Goal: Task Accomplishment & Management: Use online tool/utility

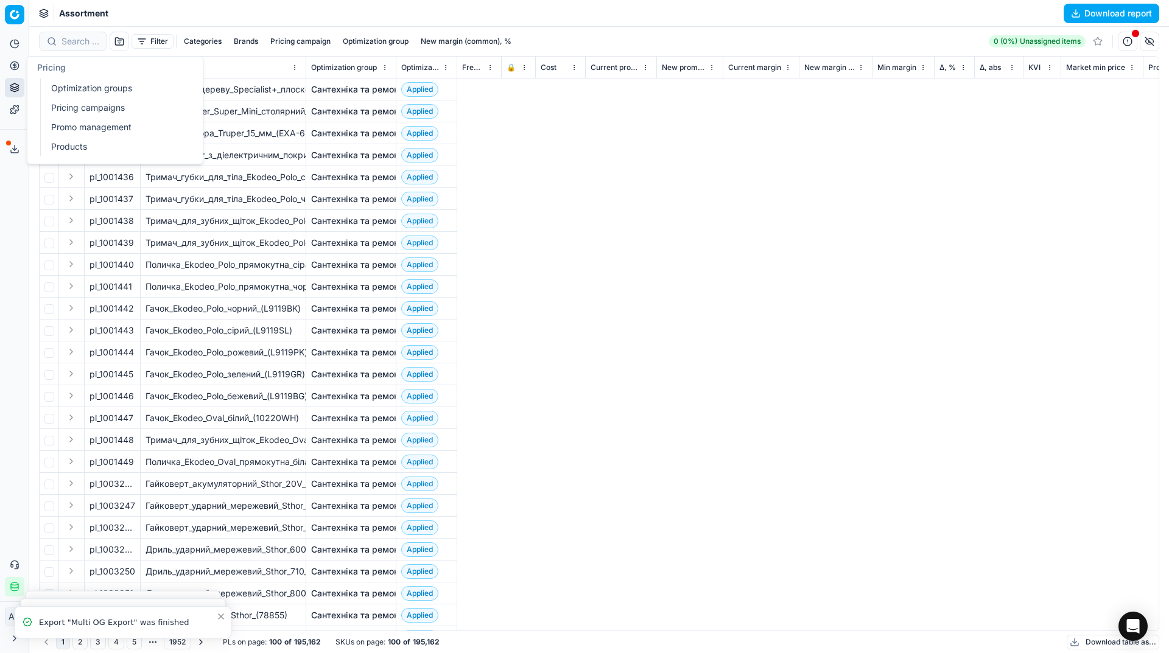
scroll to position [0, 5228]
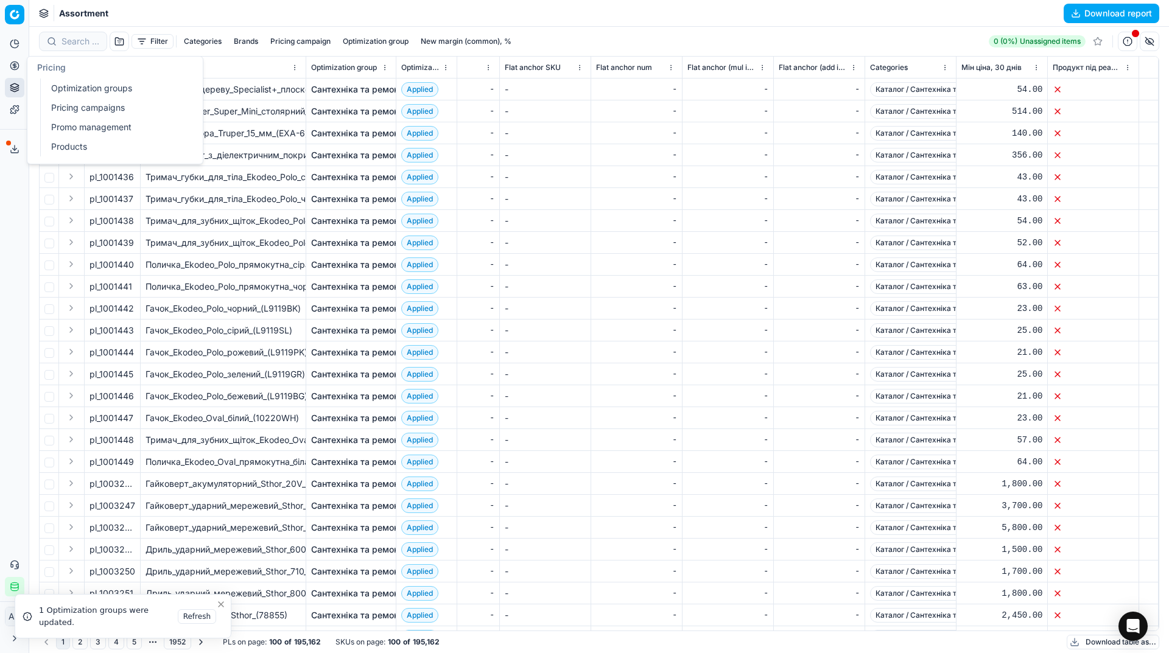
click at [57, 102] on link "Pricing campaigns" at bounding box center [117, 107] width 142 height 17
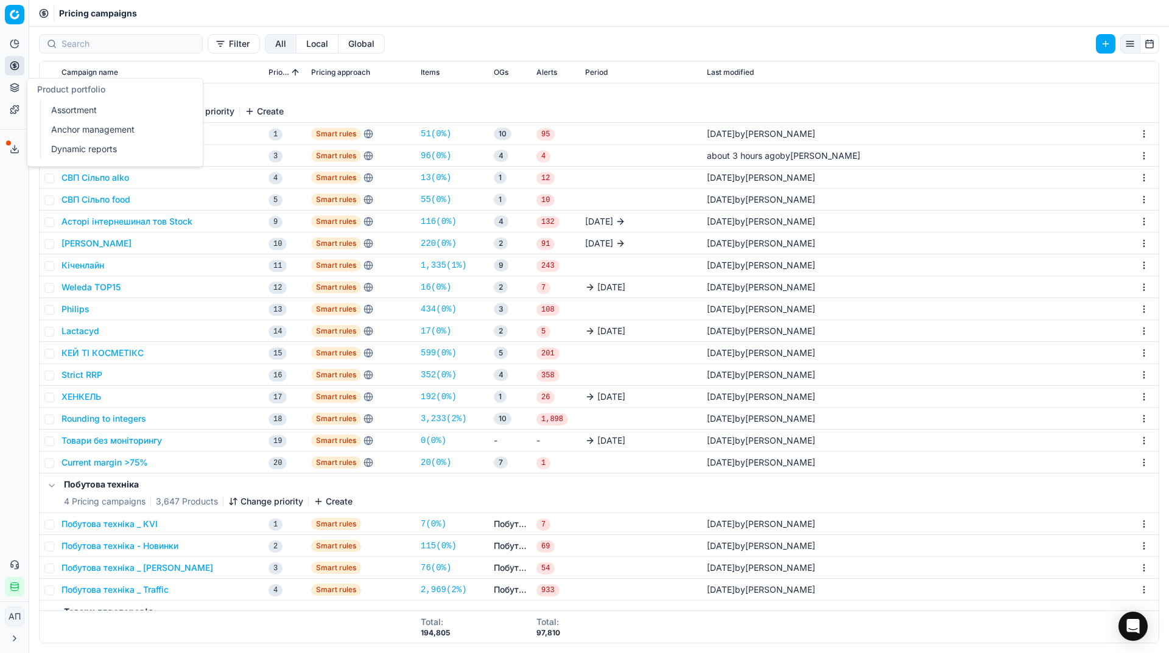
click at [54, 107] on link "Assortment" at bounding box center [117, 110] width 142 height 17
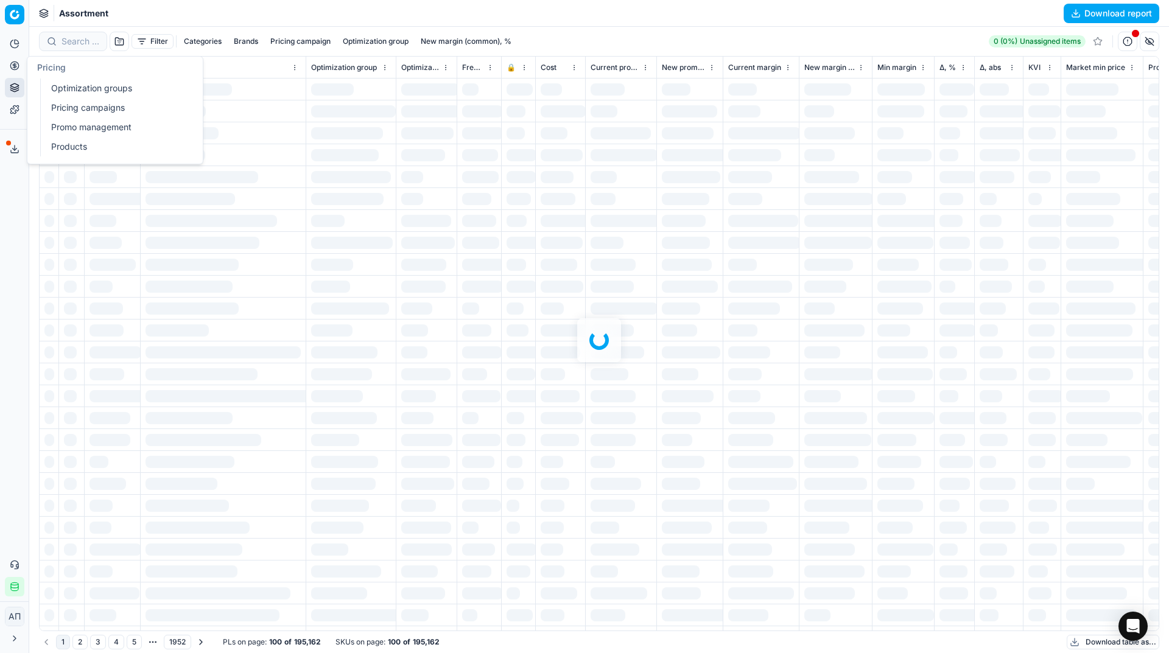
click at [50, 82] on link "Optimization groups" at bounding box center [117, 88] width 142 height 17
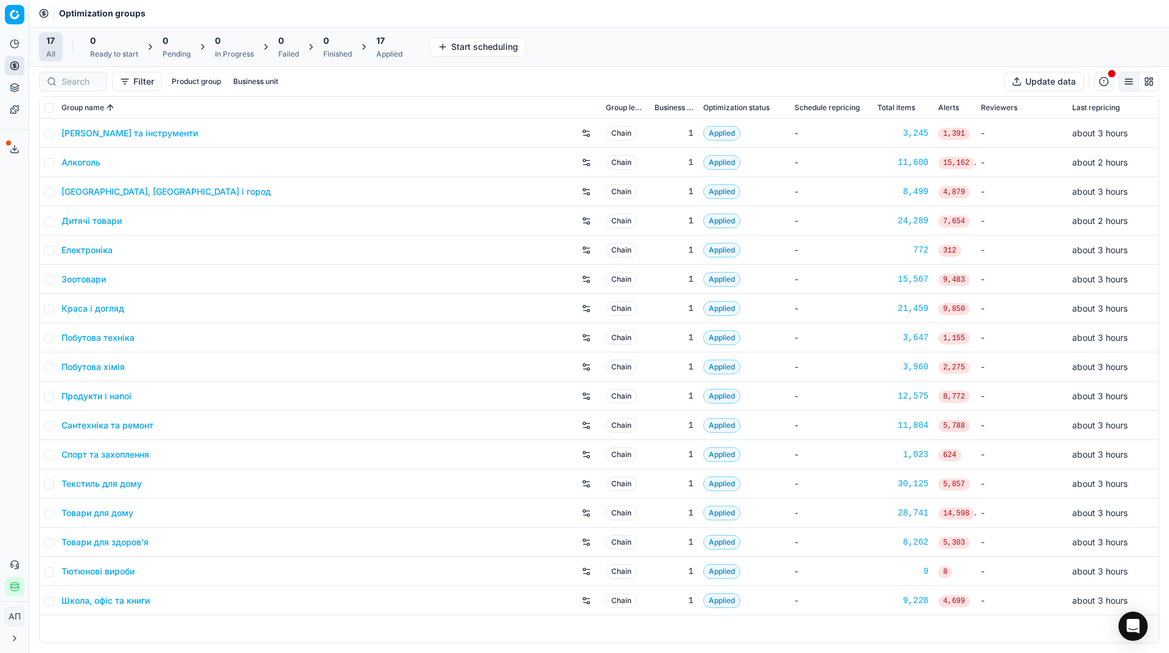
click at [13, 314] on div "Analytics Pricing Product portfolio Templates Export service 22 Contact support…" at bounding box center [14, 315] width 29 height 572
click at [120, 542] on link "Товари для здоров'я" at bounding box center [105, 543] width 87 height 12
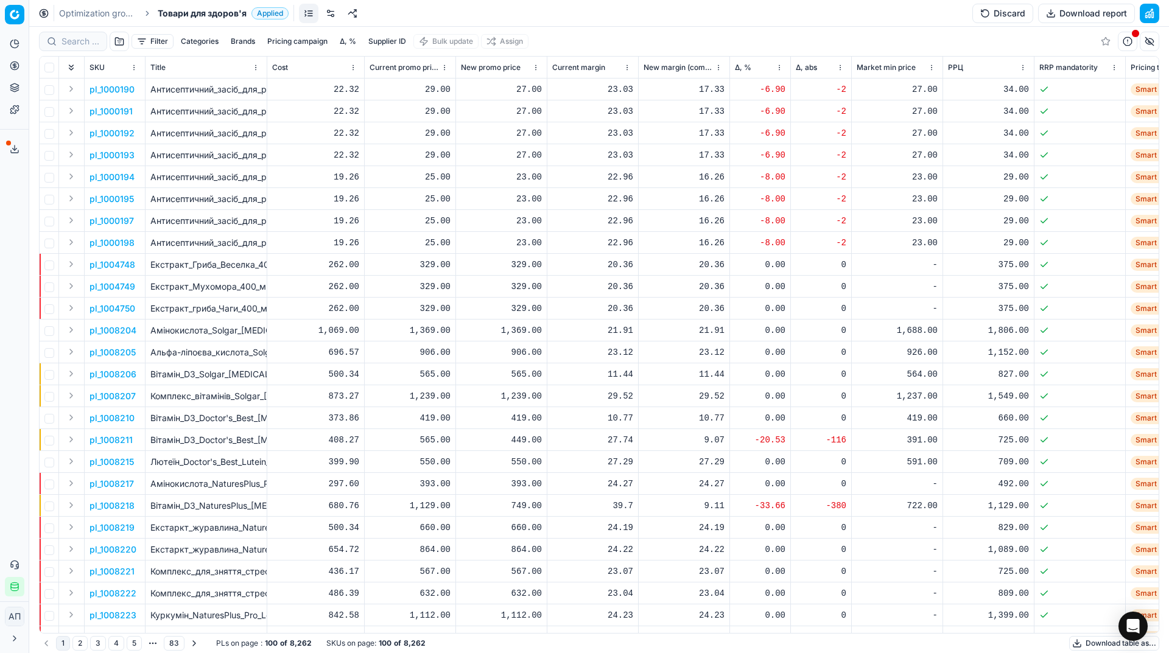
click at [151, 39] on button "Filter" at bounding box center [153, 41] width 42 height 15
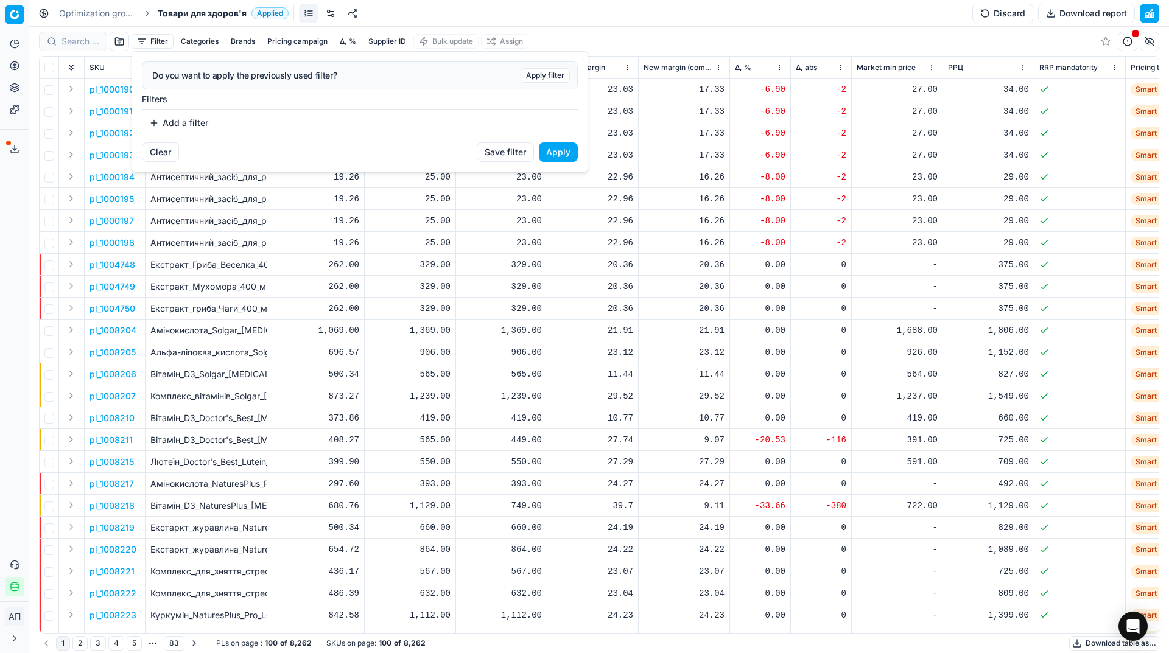
click at [185, 125] on button "Add a filter" at bounding box center [179, 122] width 74 height 19
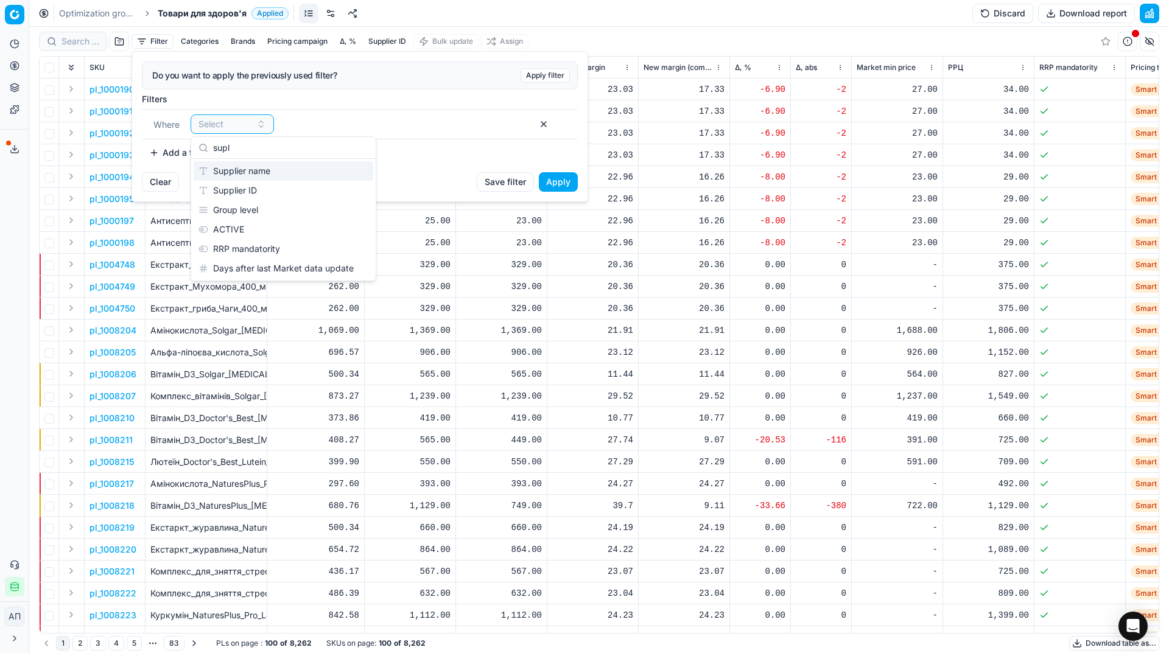
type input "supl"
click at [261, 178] on div "Supplier name" at bounding box center [284, 170] width 180 height 19
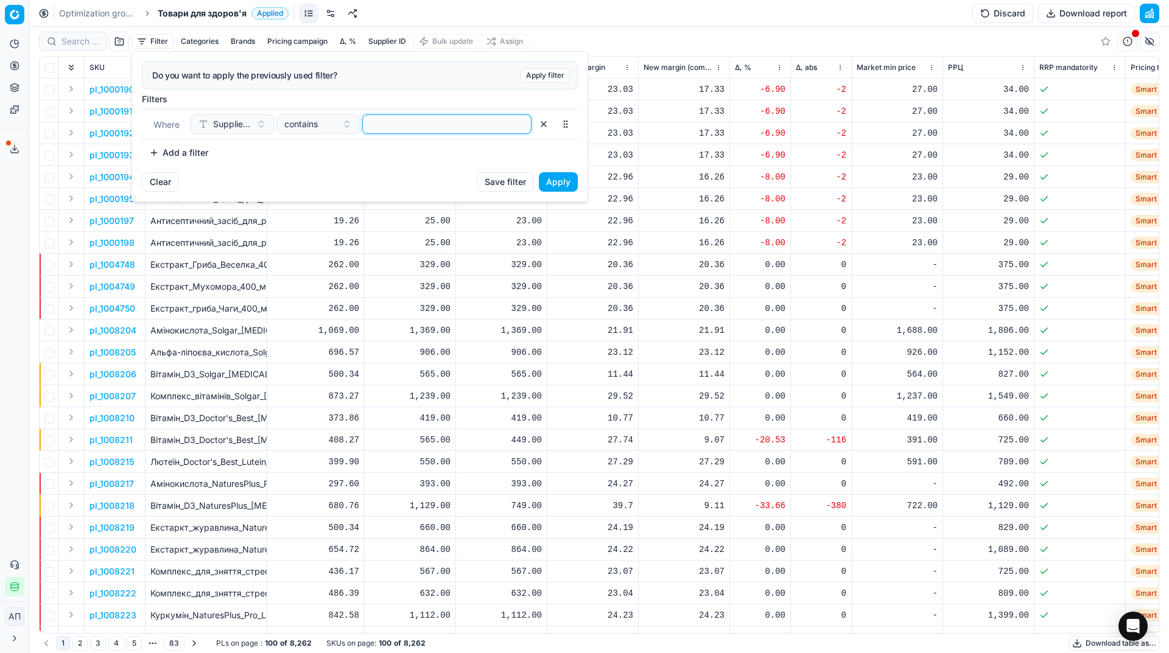
click at [405, 119] on input at bounding box center [447, 124] width 158 height 18
type input "фоп"
click at [561, 182] on button "Apply" at bounding box center [558, 181] width 39 height 19
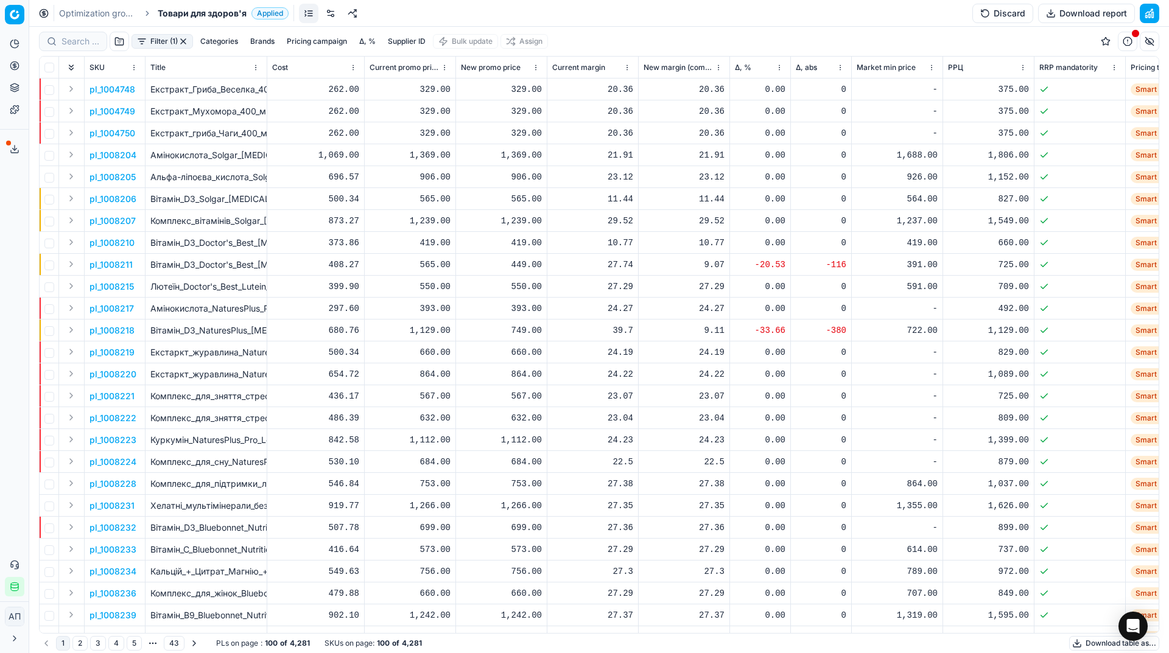
click at [149, 39] on button "Filter (1)" at bounding box center [163, 41] width 62 height 15
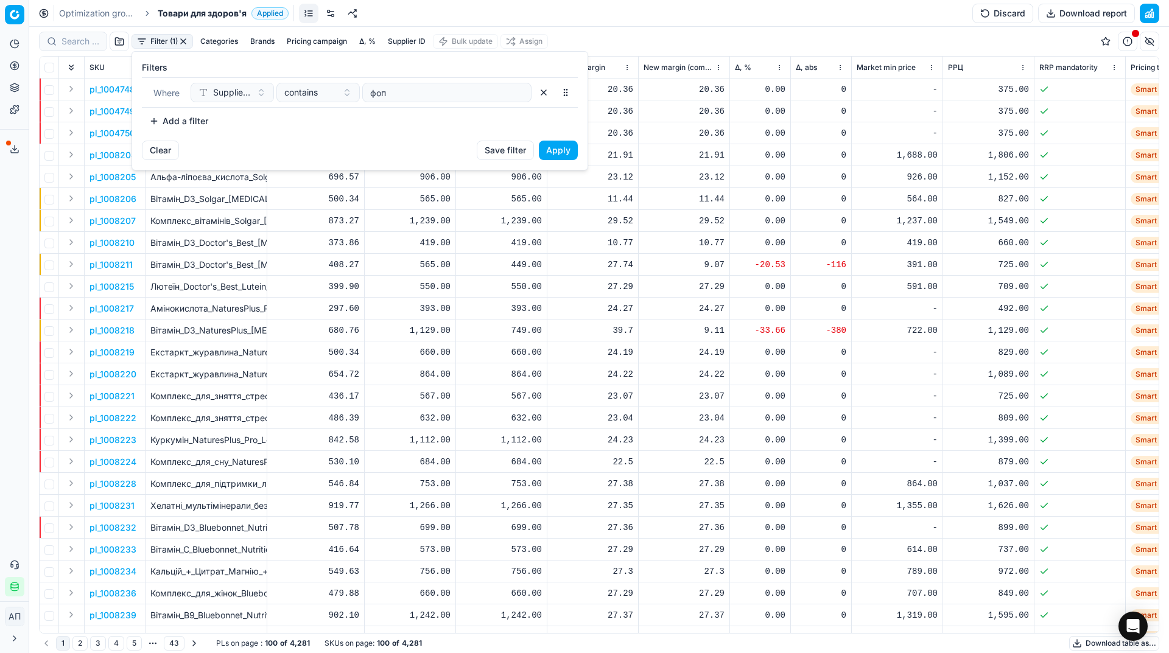
click at [172, 129] on button "Add a filter" at bounding box center [179, 120] width 74 height 19
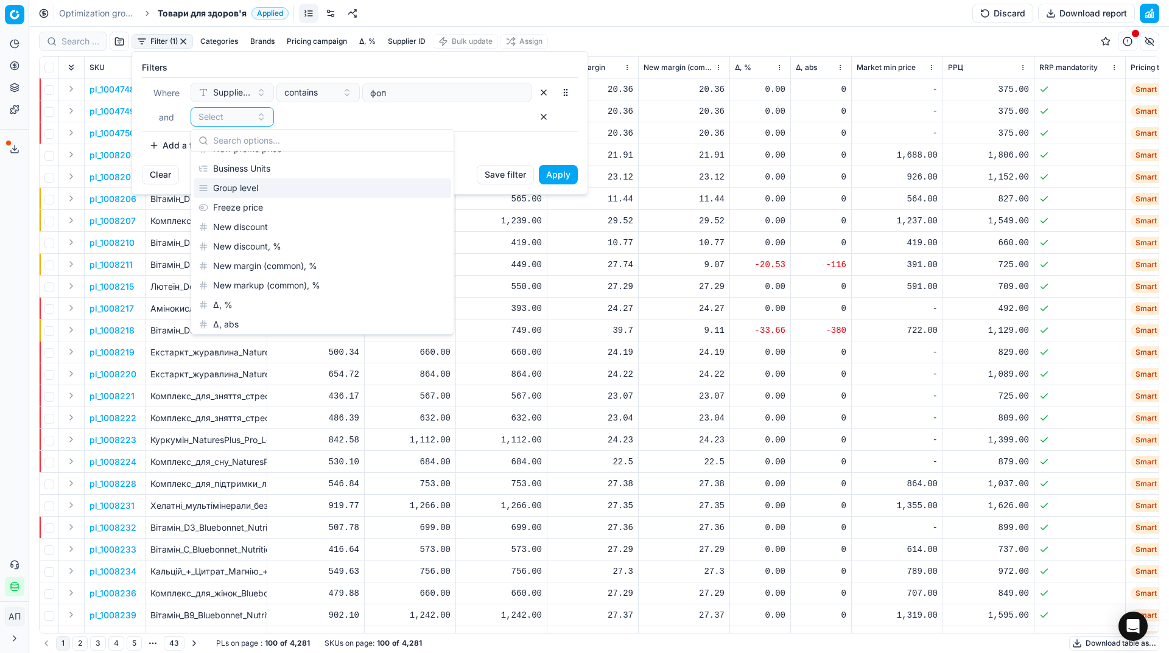
scroll to position [191, 0]
click at [261, 264] on div "New margin (common), %" at bounding box center [323, 265] width 258 height 19
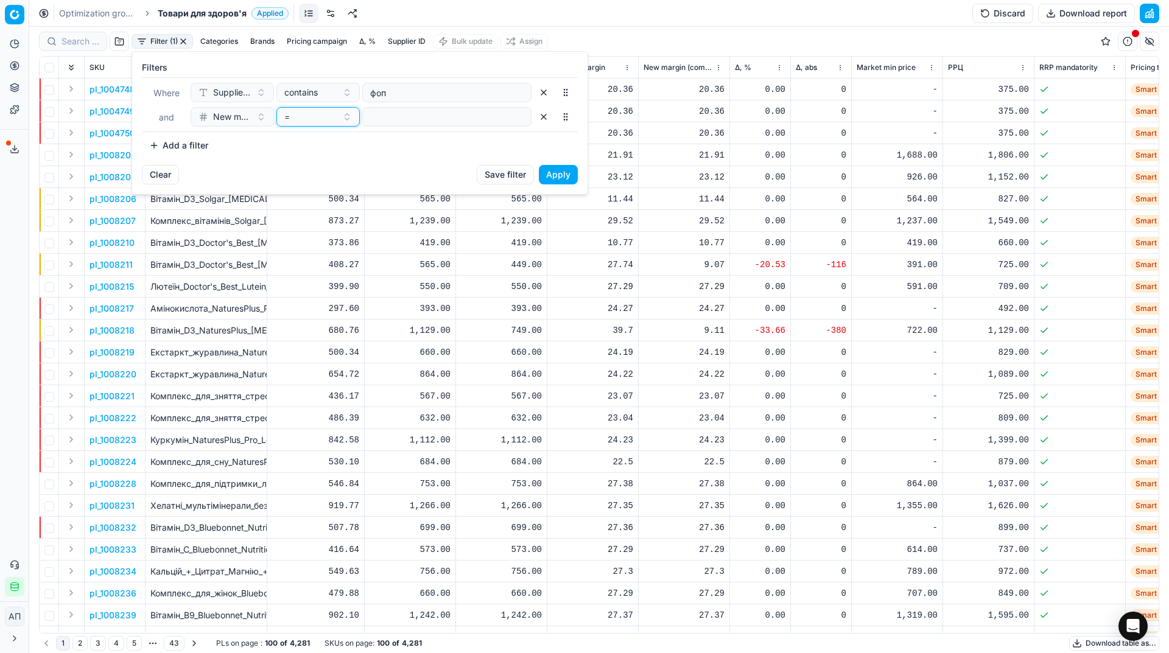
click at [339, 116] on button "=" at bounding box center [317, 116] width 83 height 19
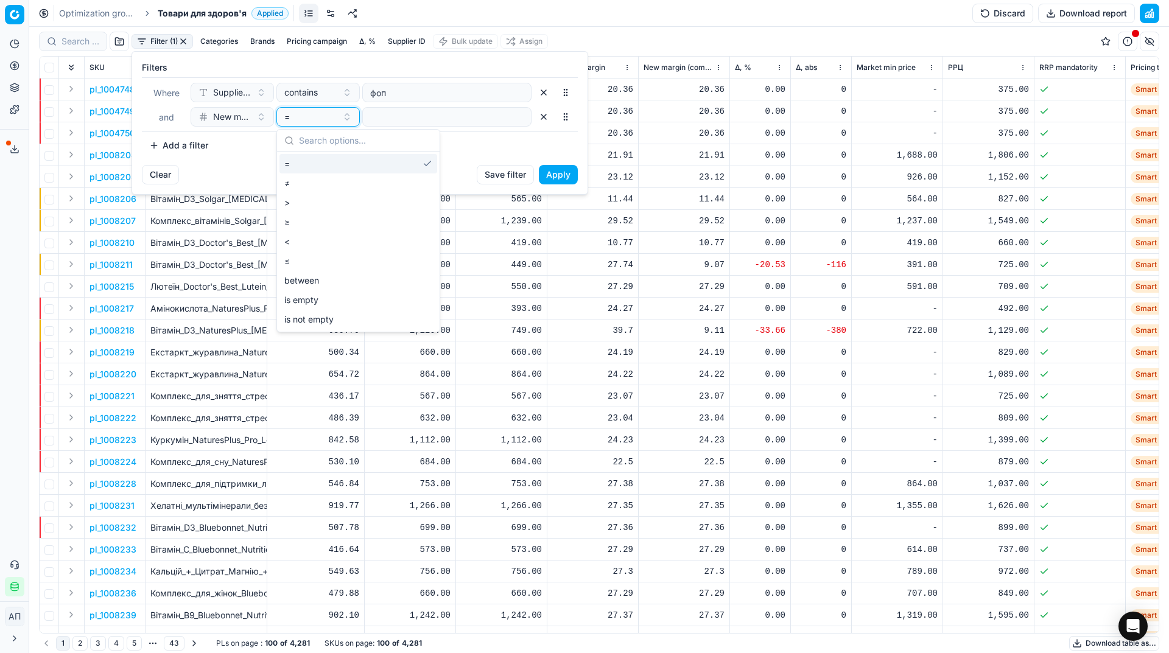
click at [349, 117] on button "=" at bounding box center [317, 116] width 83 height 19
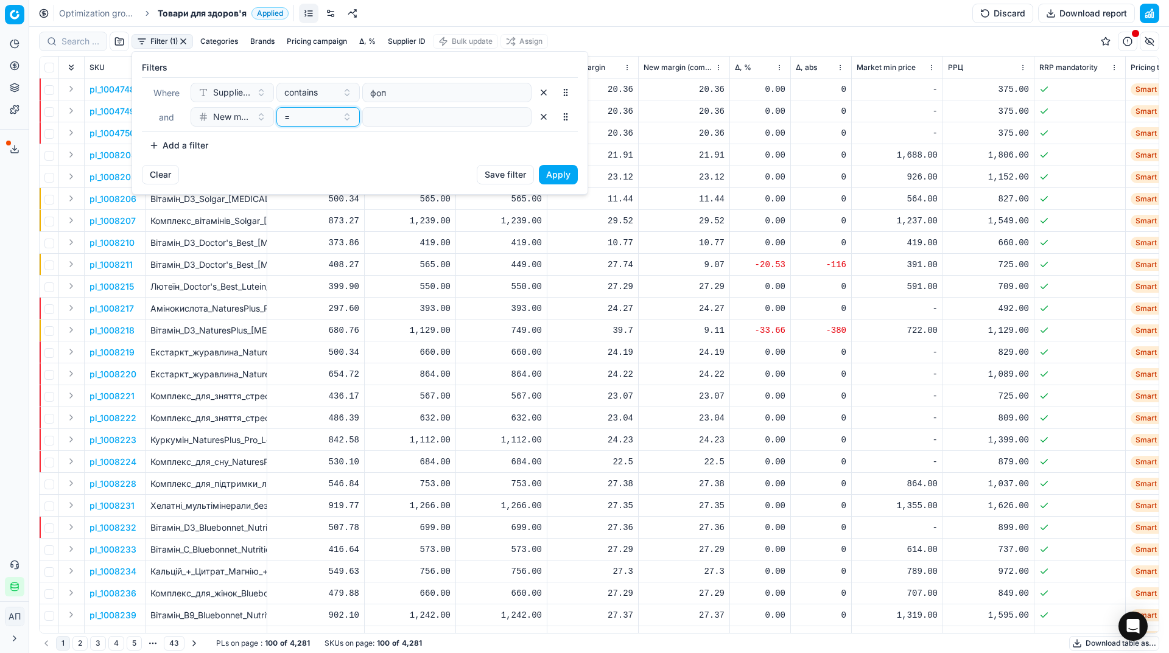
click at [331, 120] on div "=" at bounding box center [310, 117] width 53 height 12
click at [334, 257] on div "≤" at bounding box center [359, 261] width 158 height 19
type input "20"
click at [563, 173] on button "Apply" at bounding box center [558, 174] width 39 height 19
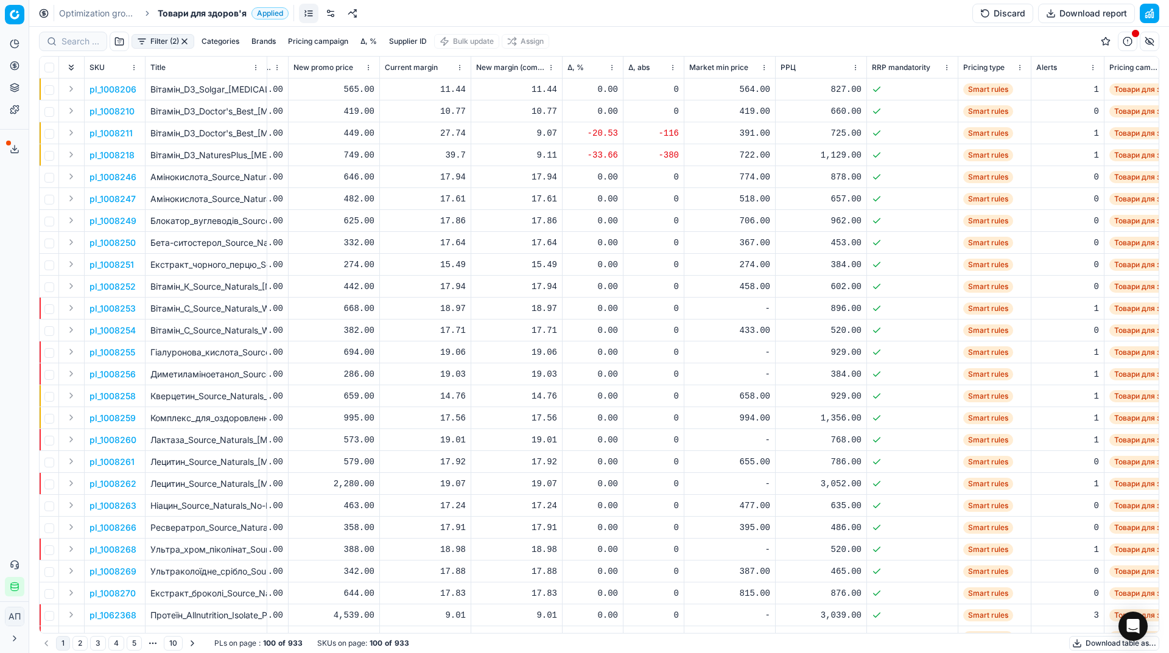
scroll to position [0, 167]
click at [1094, 20] on button "Download report" at bounding box center [1086, 13] width 97 height 19
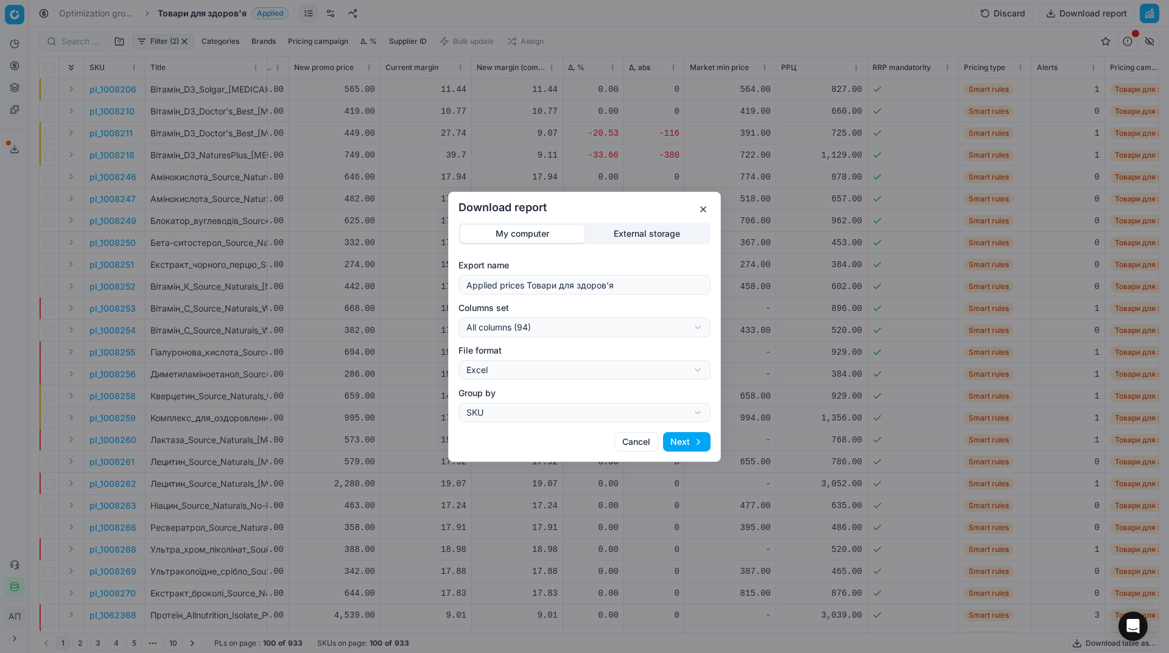
click at [699, 448] on button "Next" at bounding box center [687, 441] width 48 height 19
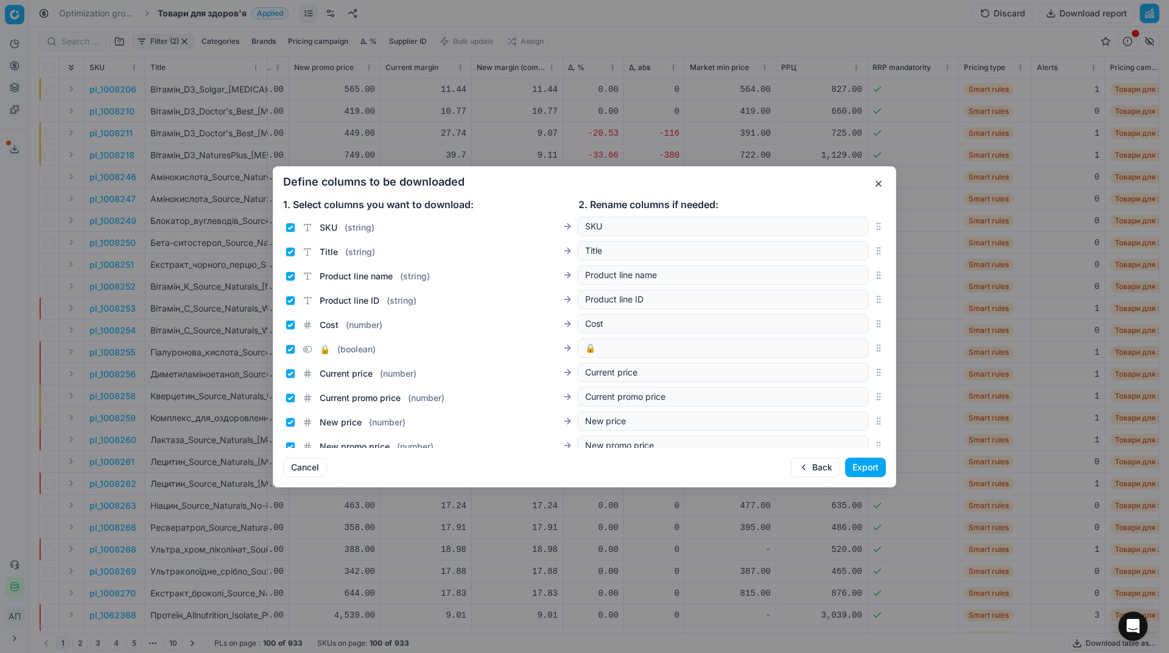
click at [867, 475] on button "Export" at bounding box center [865, 467] width 41 height 19
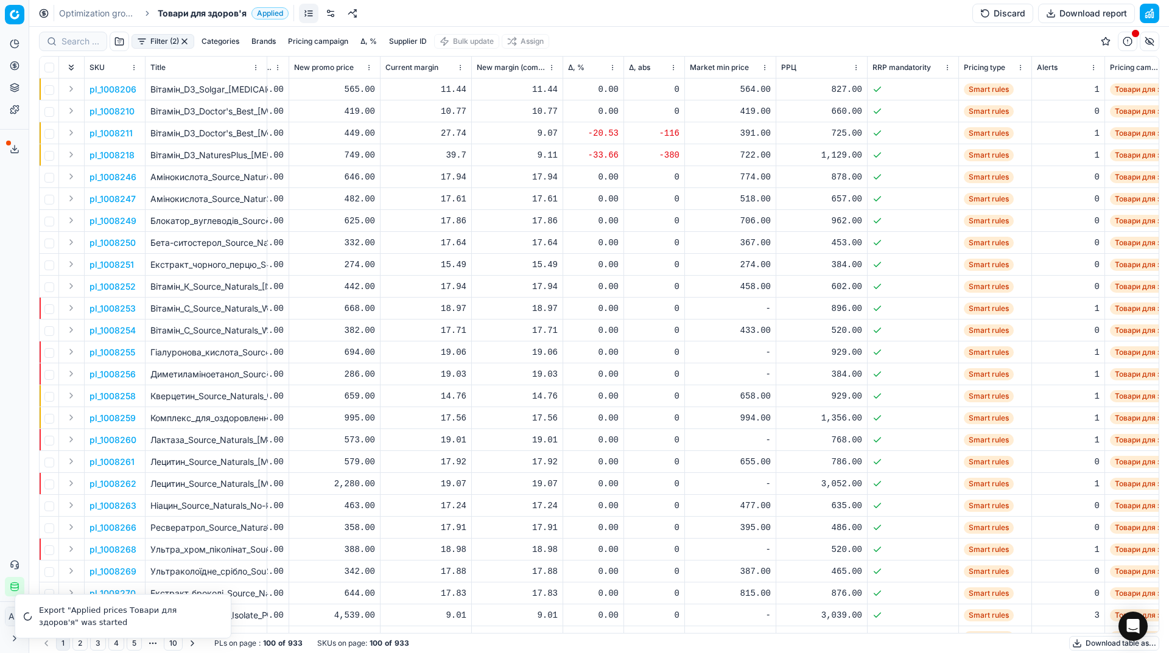
click at [22, 152] on button "Export service" at bounding box center [14, 148] width 19 height 19
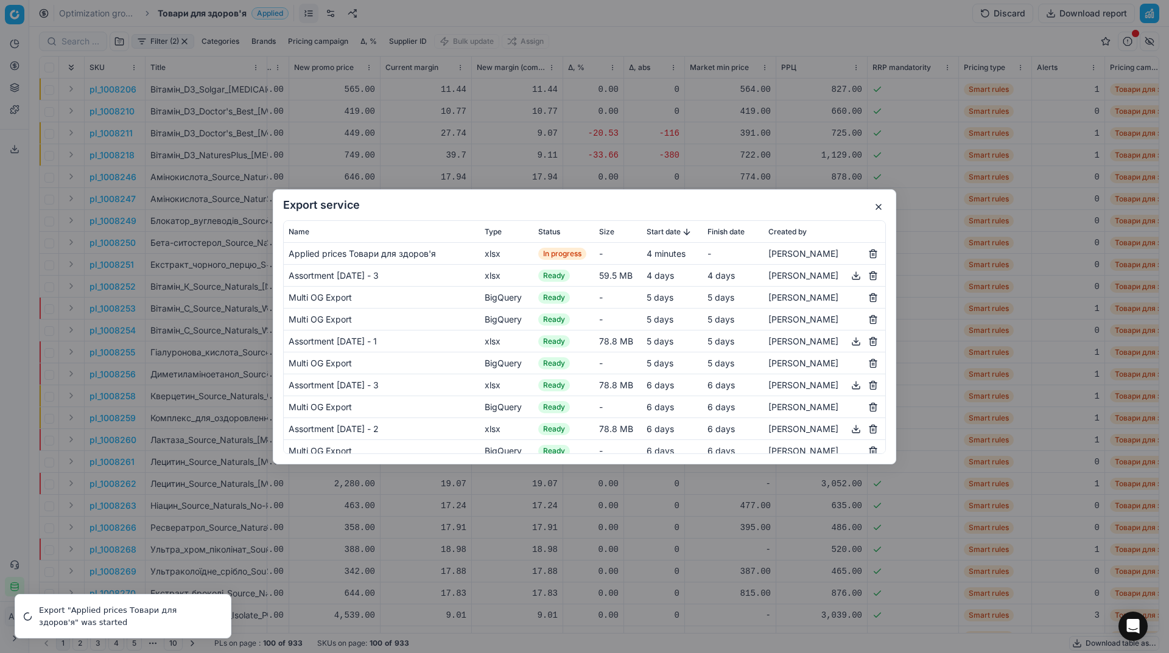
click at [873, 211] on button "button" at bounding box center [878, 207] width 15 height 15
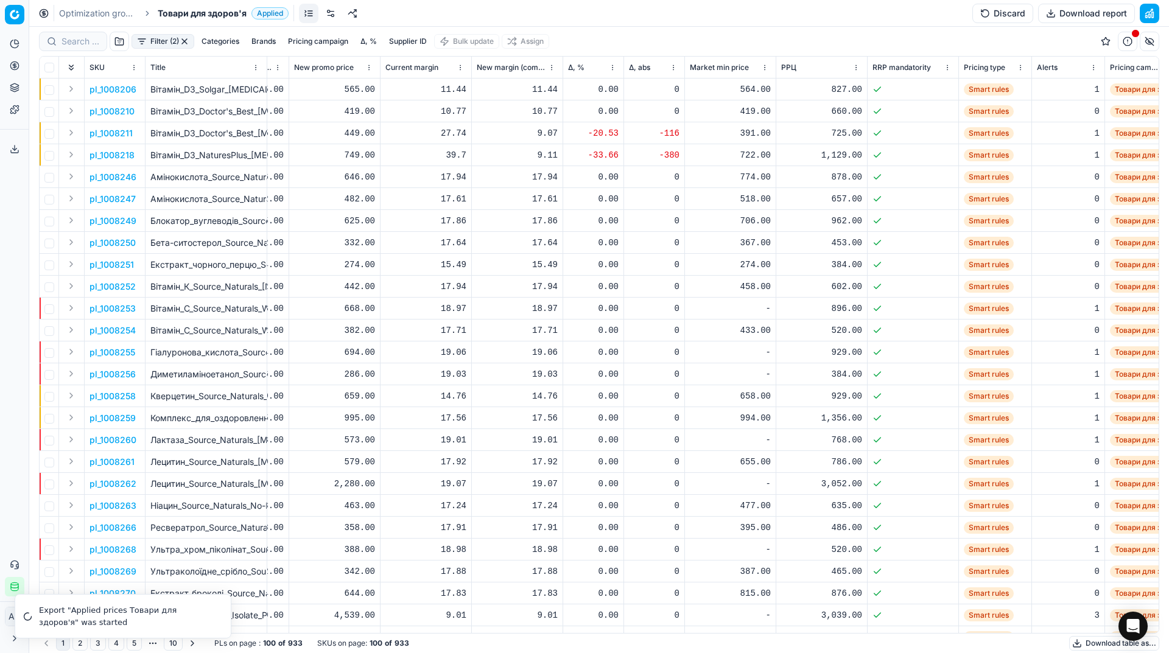
click at [15, 148] on line at bounding box center [15, 148] width 0 height 5
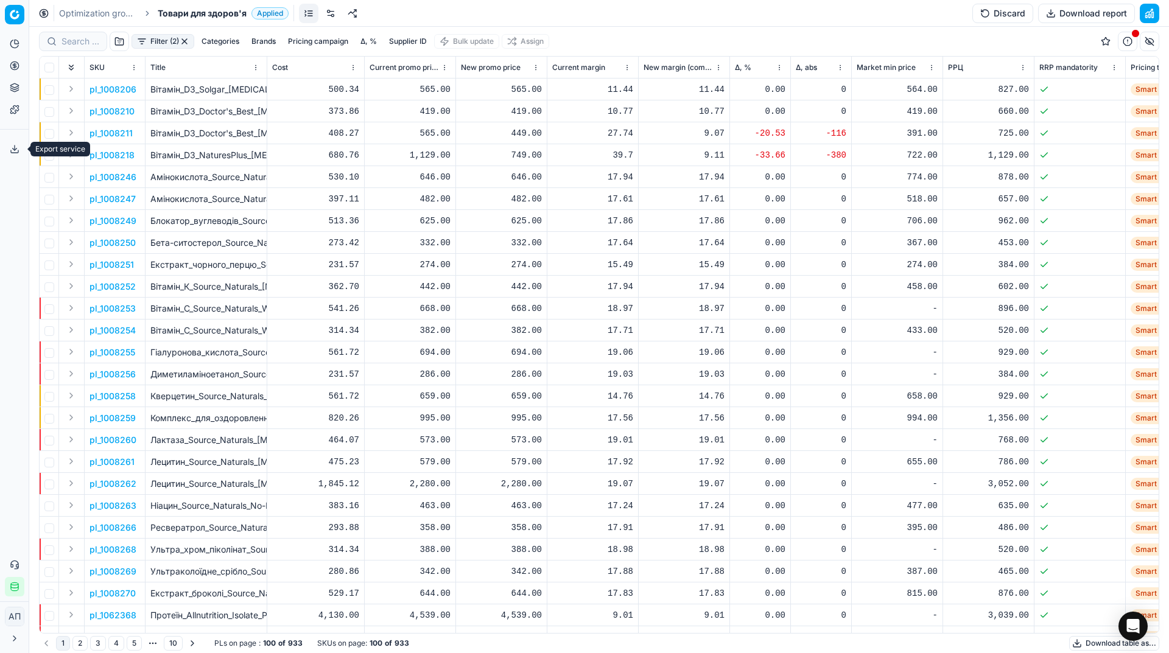
click at [11, 143] on button "Export service" at bounding box center [14, 148] width 19 height 19
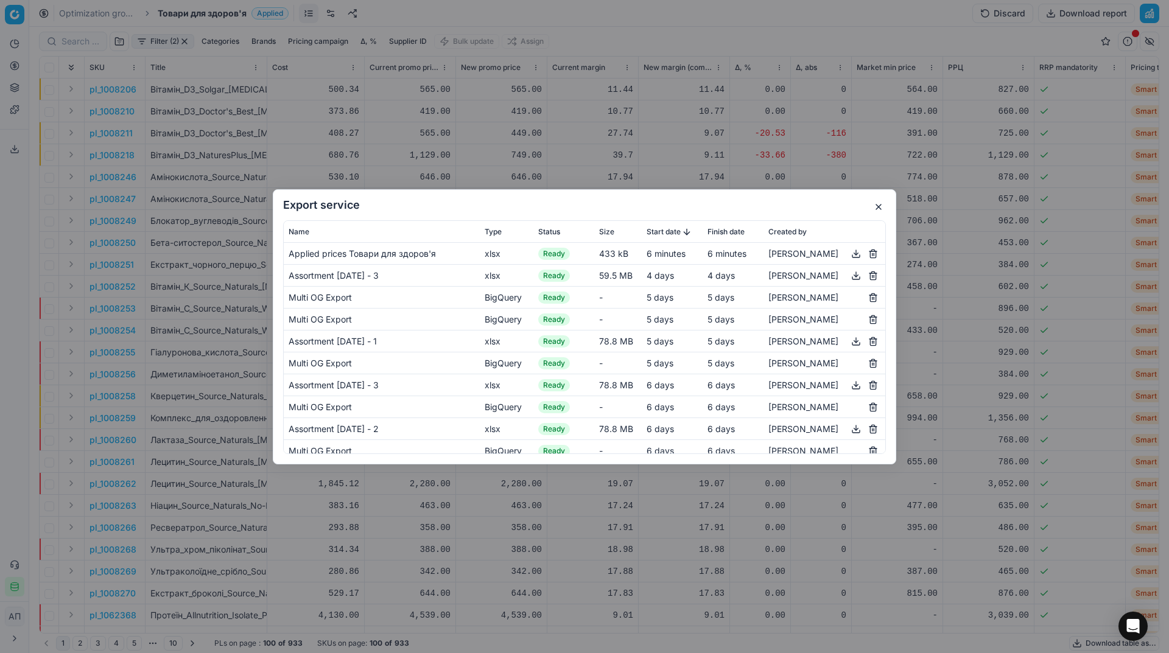
click at [849, 250] on button "button" at bounding box center [856, 253] width 15 height 15
